Goal: Find specific page/section: Find specific page/section

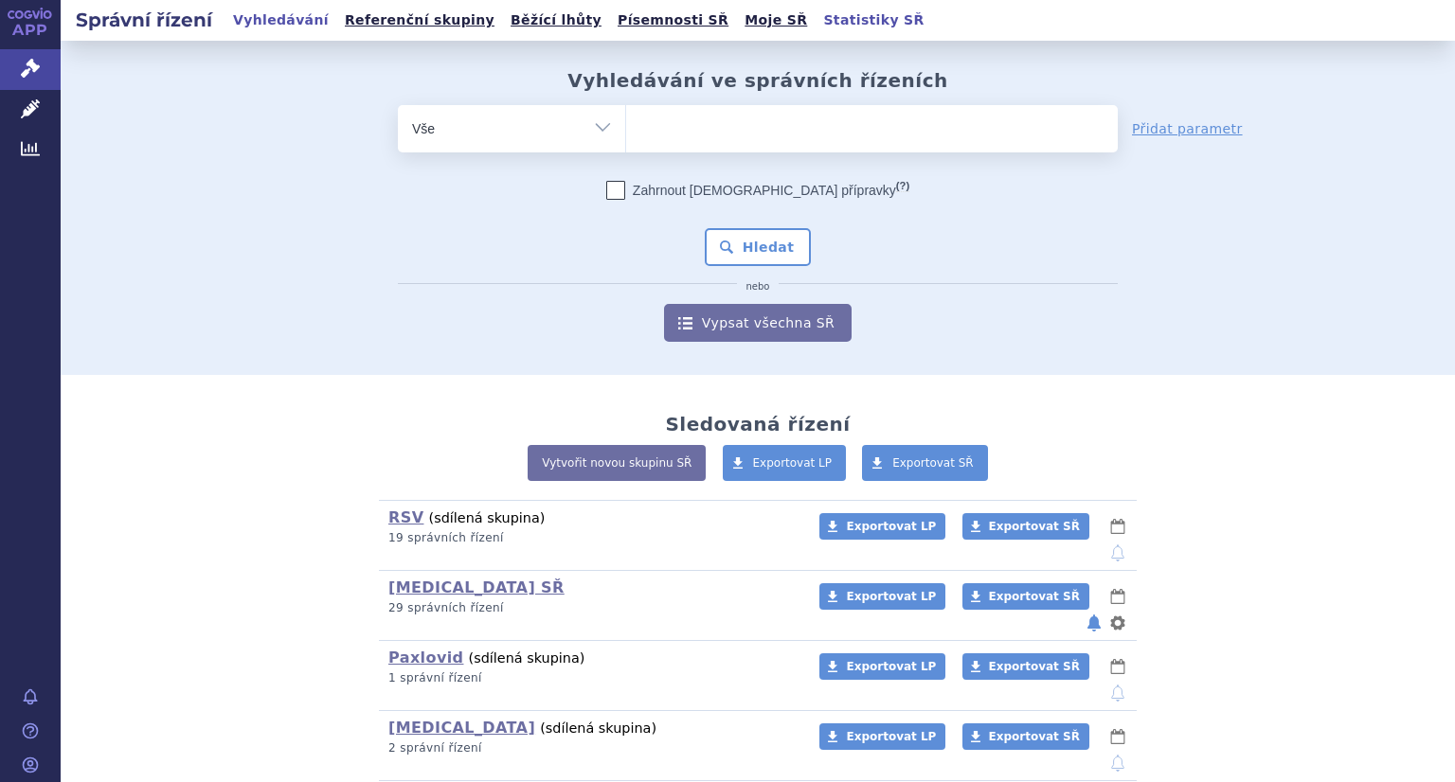
click at [817, 27] on link "Statistiky SŘ" at bounding box center [873, 21] width 112 height 26
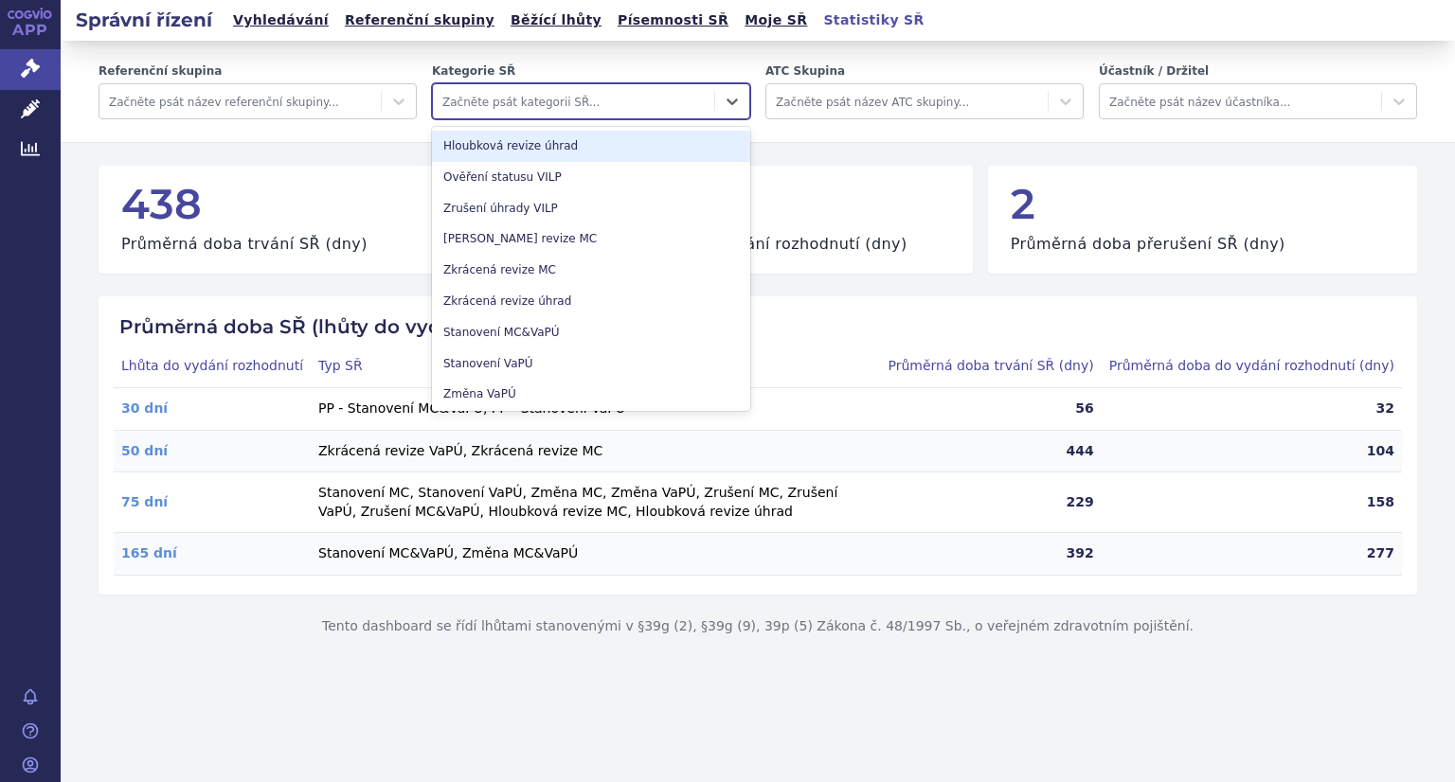
click at [466, 105] on div at bounding box center [573, 101] width 262 height 23
click at [1199, 96] on div at bounding box center [1240, 101] width 262 height 23
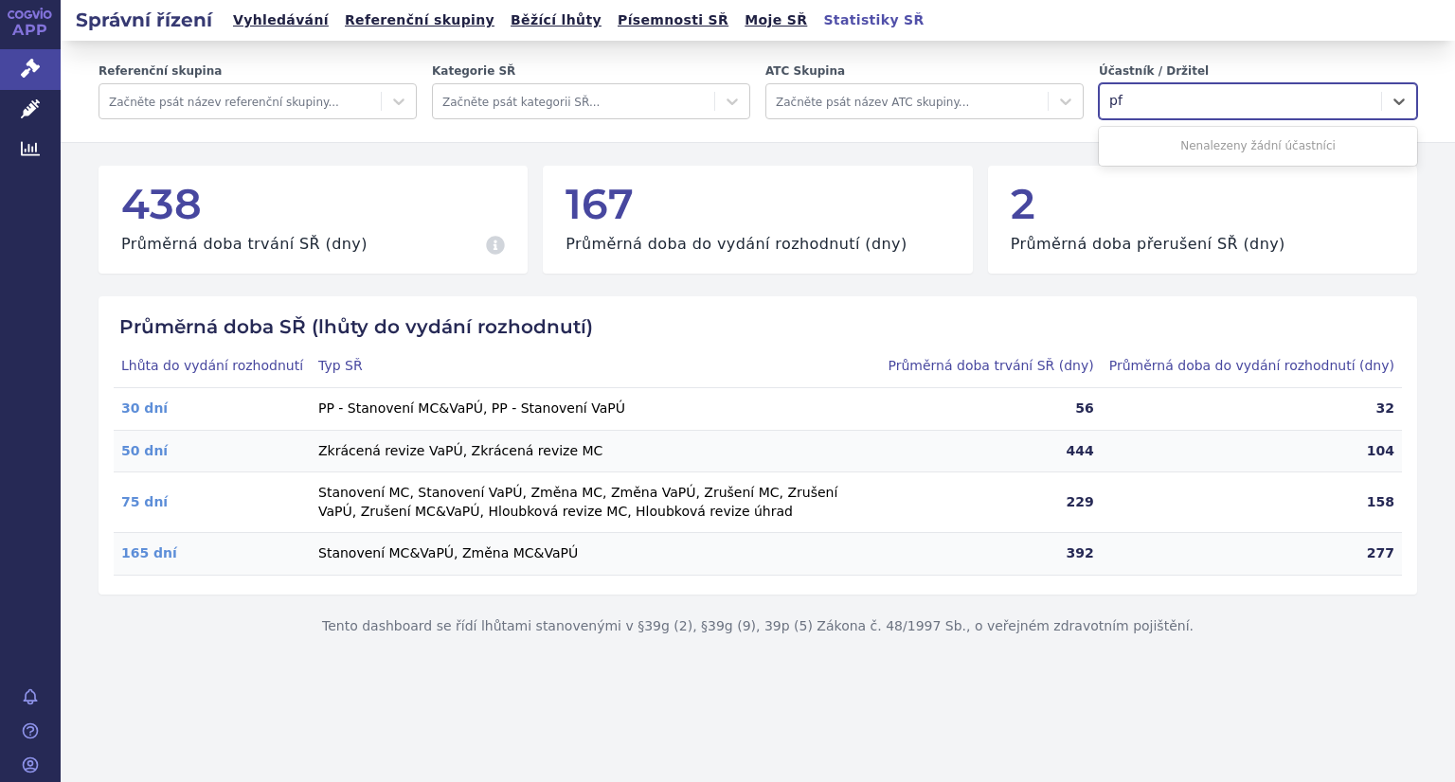
type input "p"
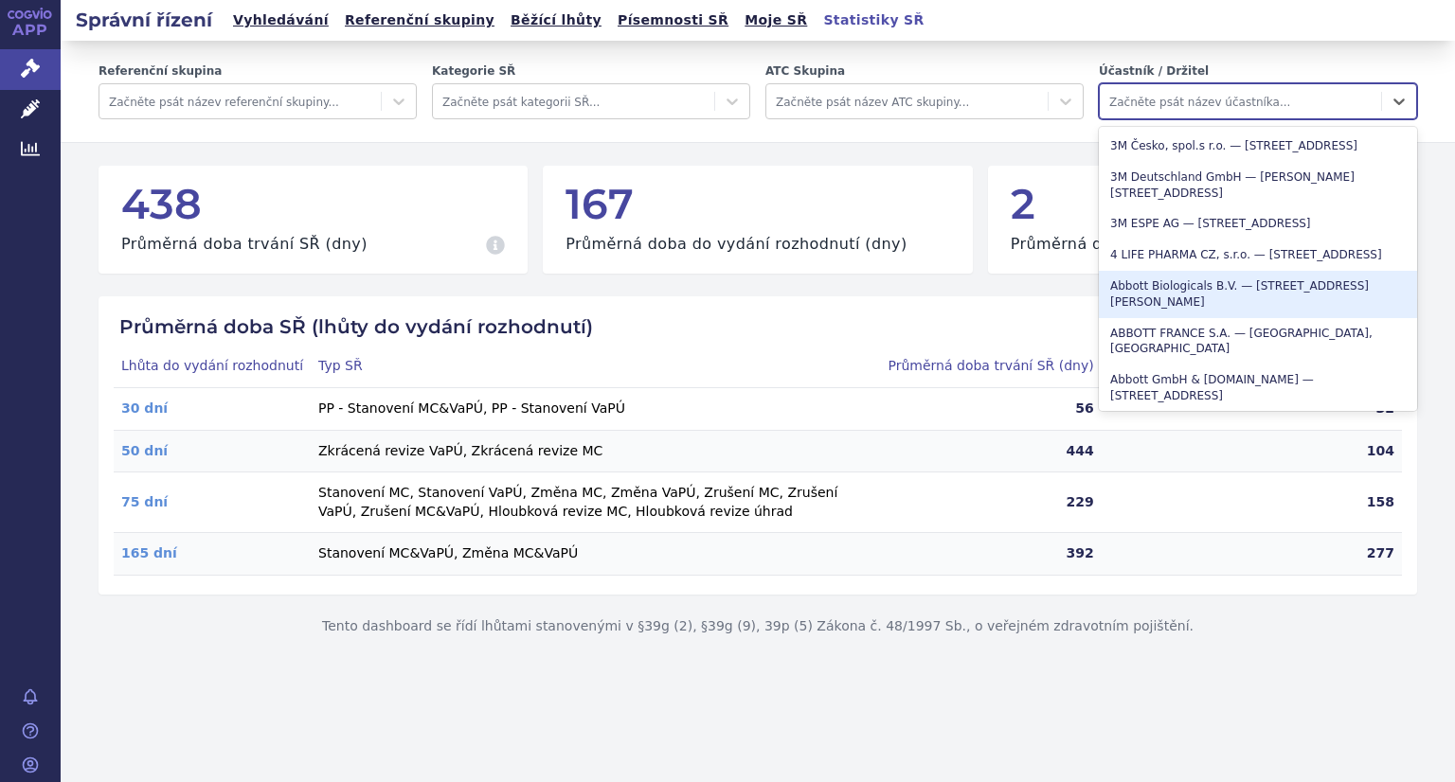
click at [1152, 97] on div at bounding box center [1240, 101] width 262 height 23
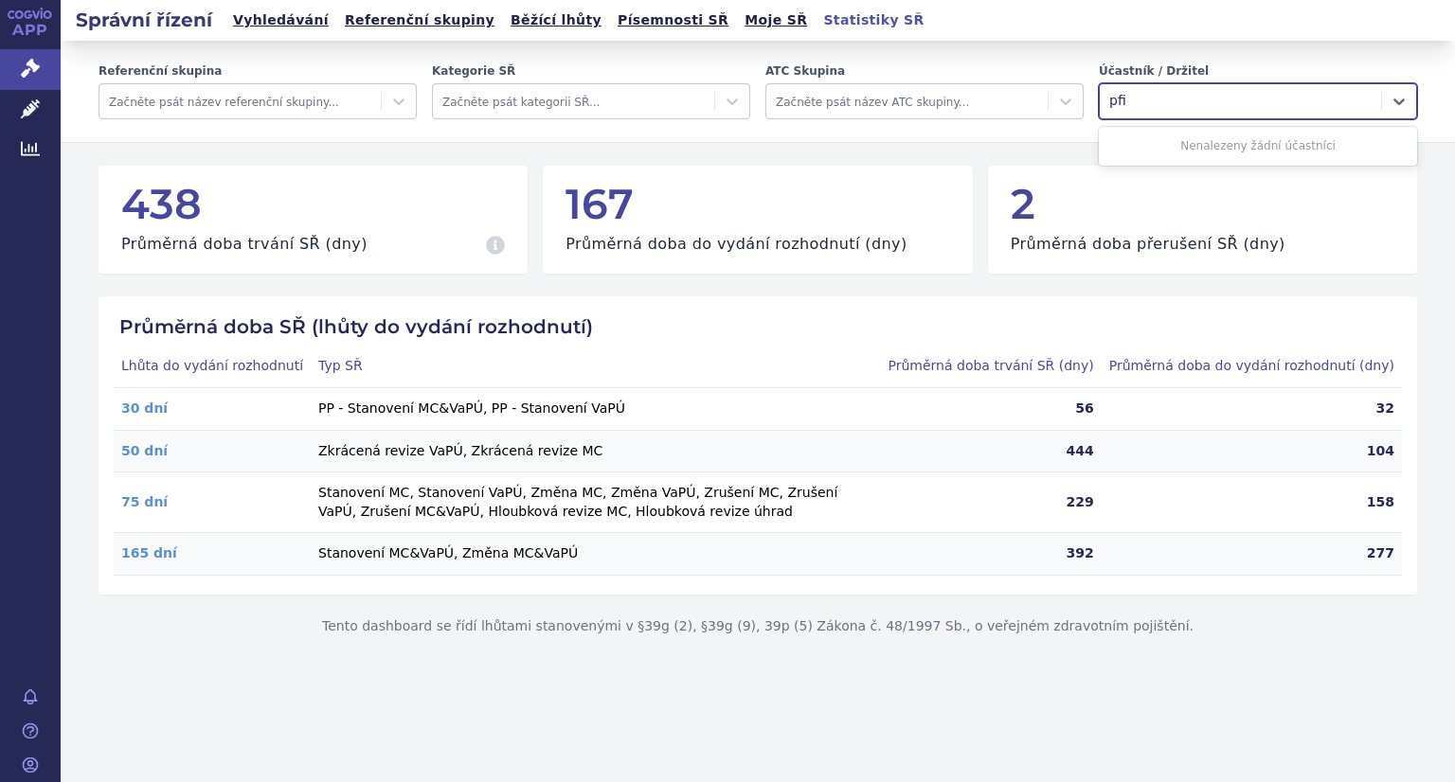
type input "pfi"
click at [1142, 637] on p "Tento dashboard se řídí lhůtami stanovenými v §39g (2), §39g (9), 39p (5) Zákon…" at bounding box center [757, 627] width 1318 height 64
